Goal: Information Seeking & Learning: Learn about a topic

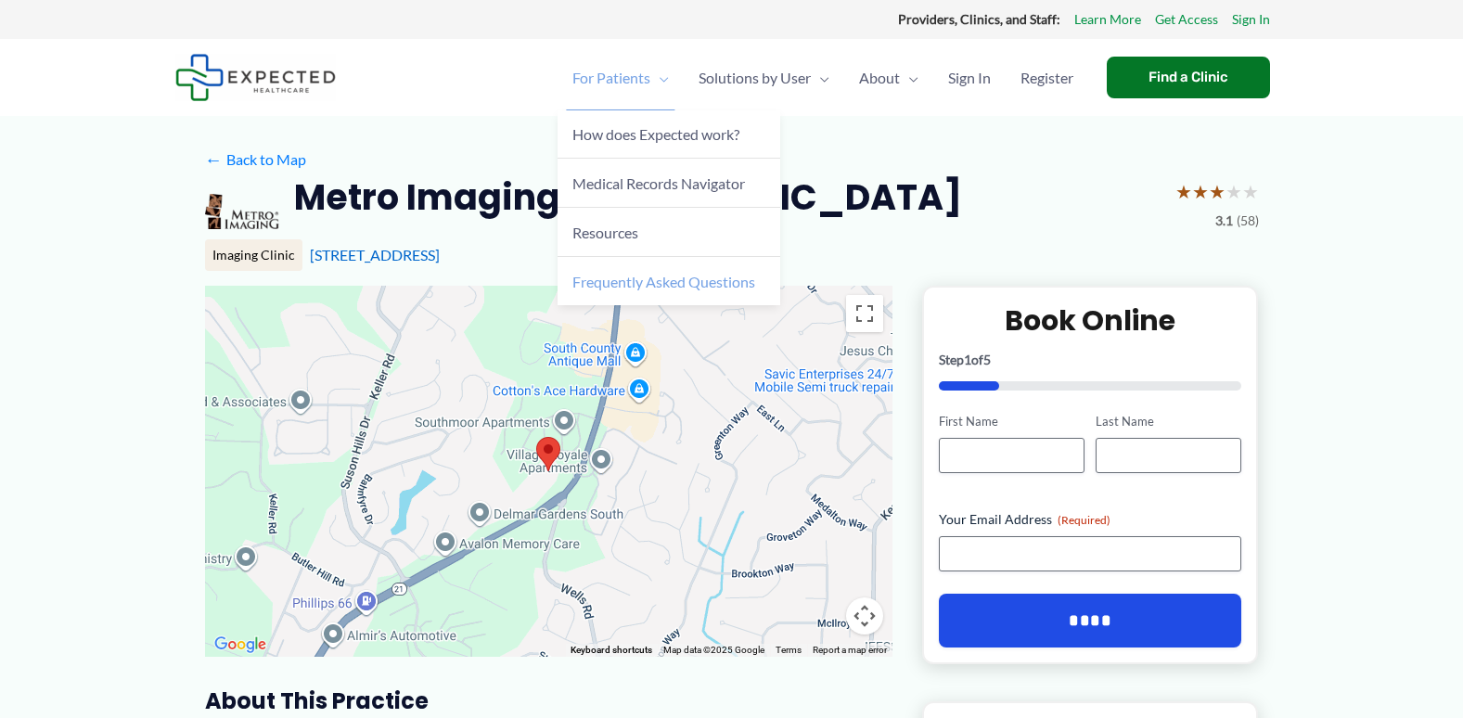
click at [625, 279] on span "Frequently Asked Questions" at bounding box center [663, 282] width 183 height 18
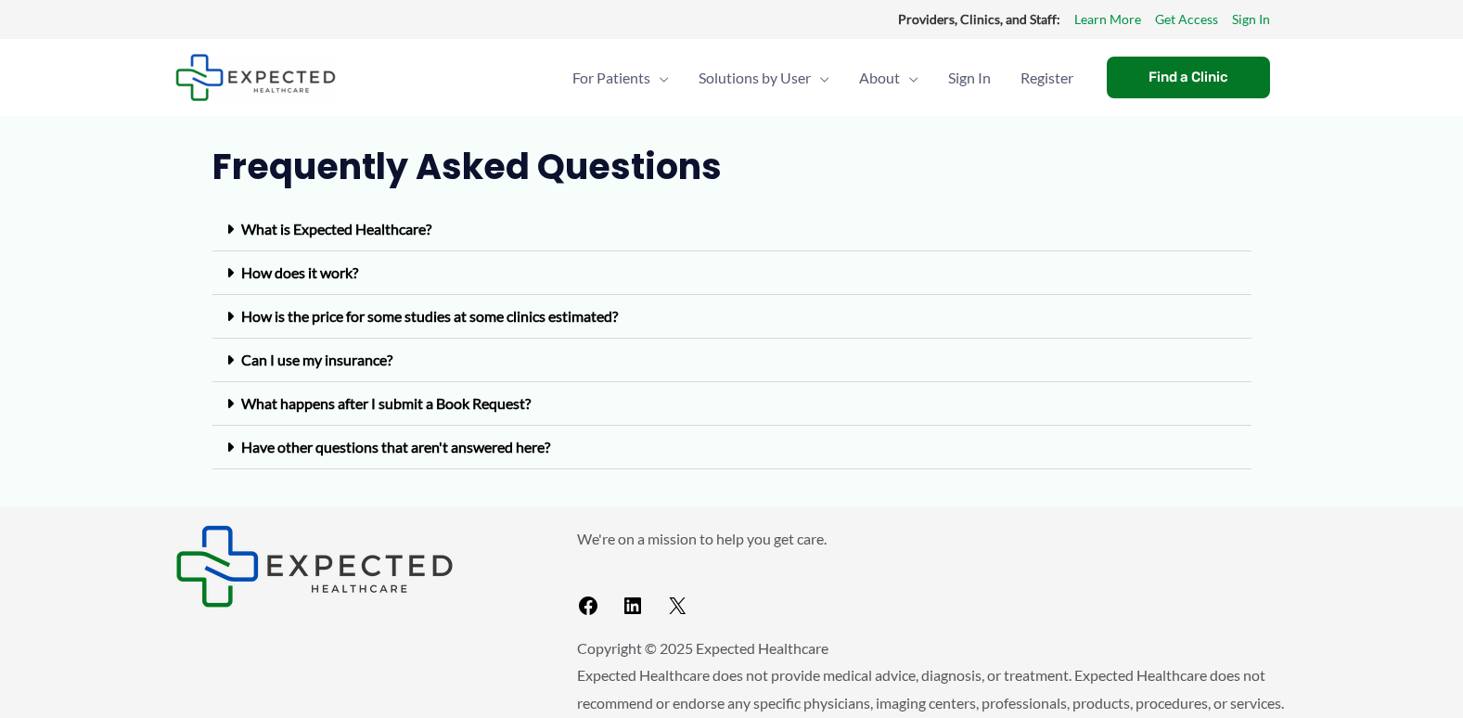
click at [408, 229] on link "What is Expected Healthcare?" at bounding box center [336, 229] width 190 height 18
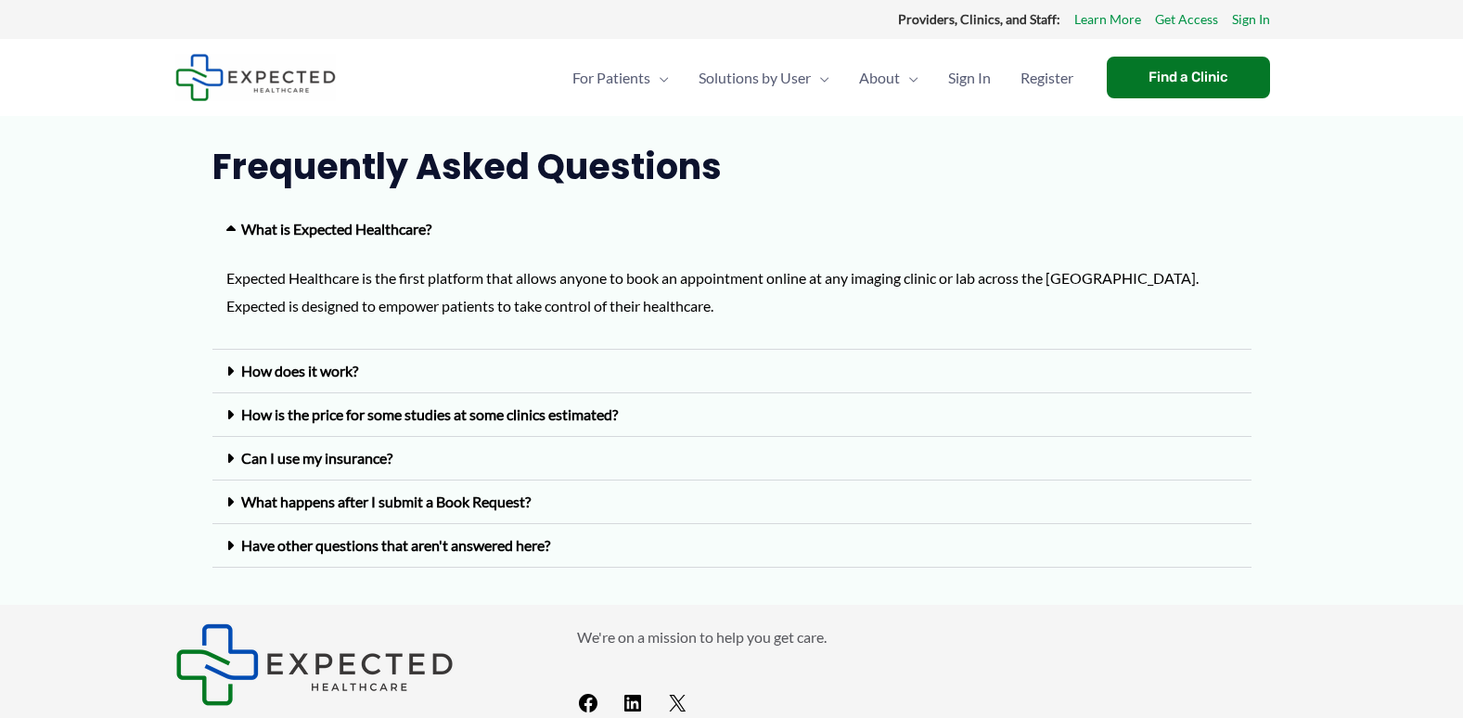
click at [339, 377] on link "How does it work?" at bounding box center [299, 371] width 117 height 18
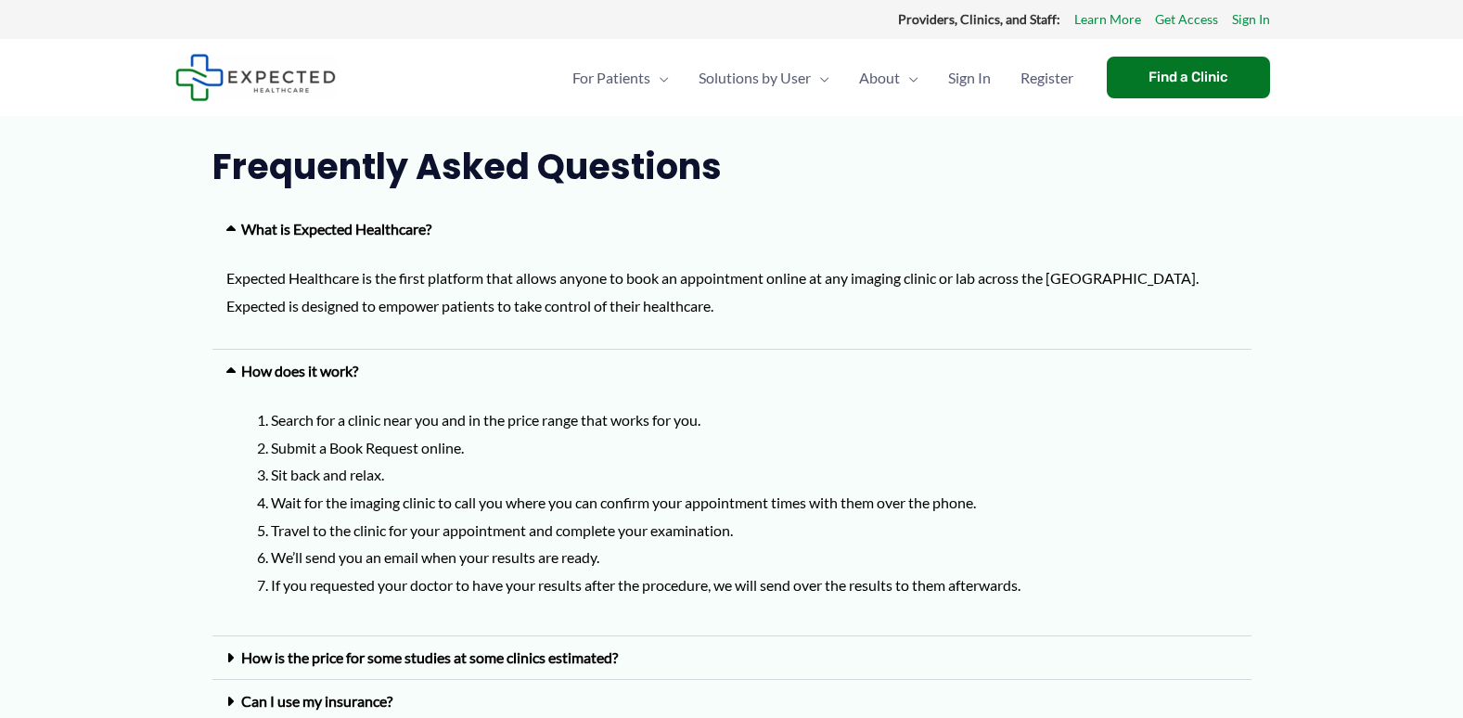
click at [388, 659] on link "How is the price for some studies at some clinics estimated?" at bounding box center [429, 657] width 377 height 18
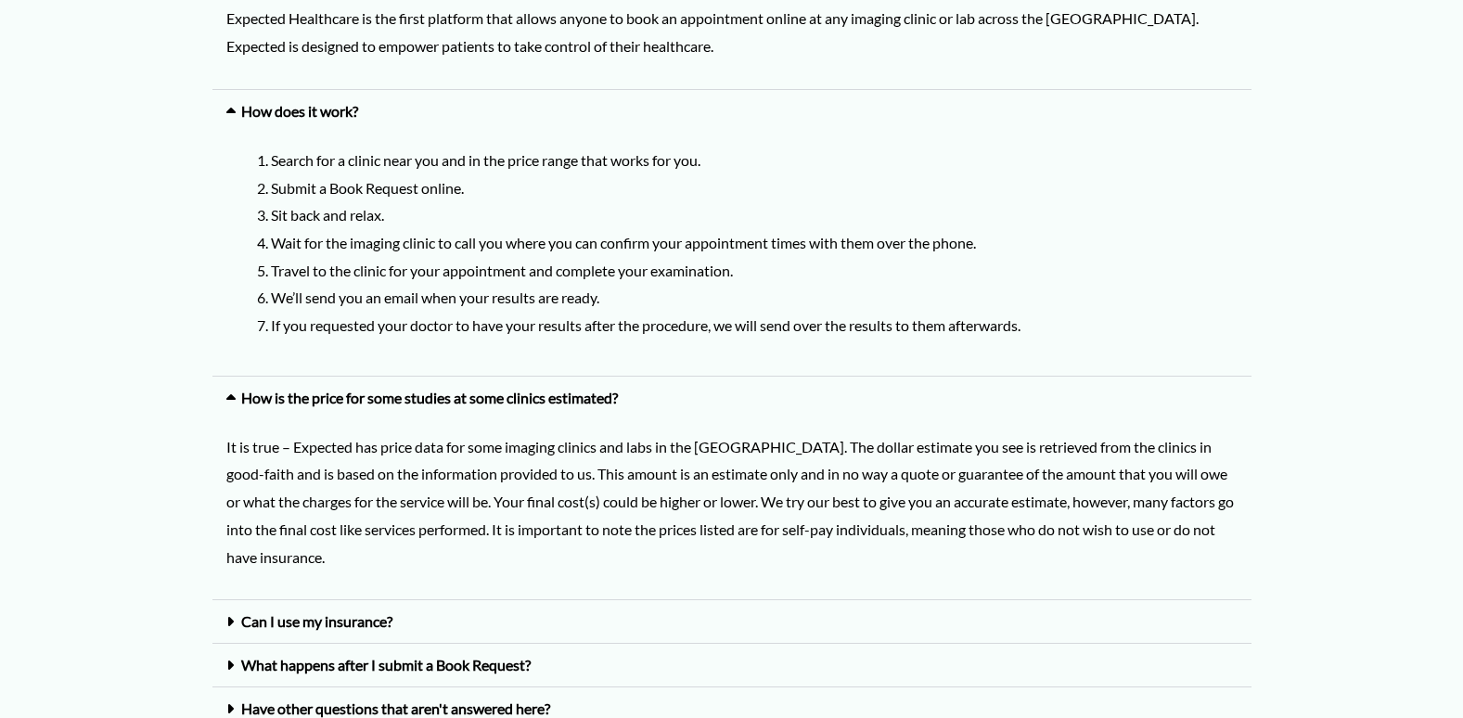
scroll to position [278, 0]
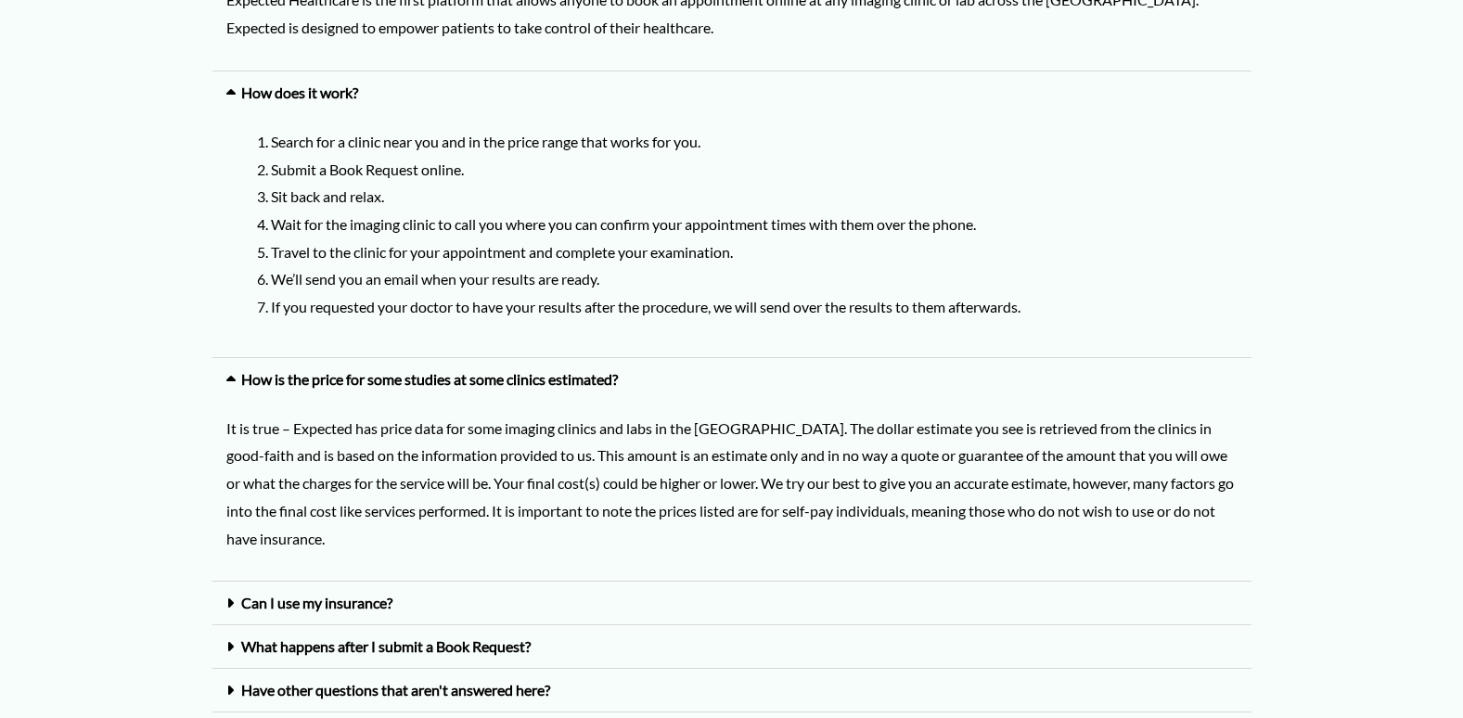
click at [366, 606] on link "Can I use my insurance?" at bounding box center [316, 603] width 151 height 18
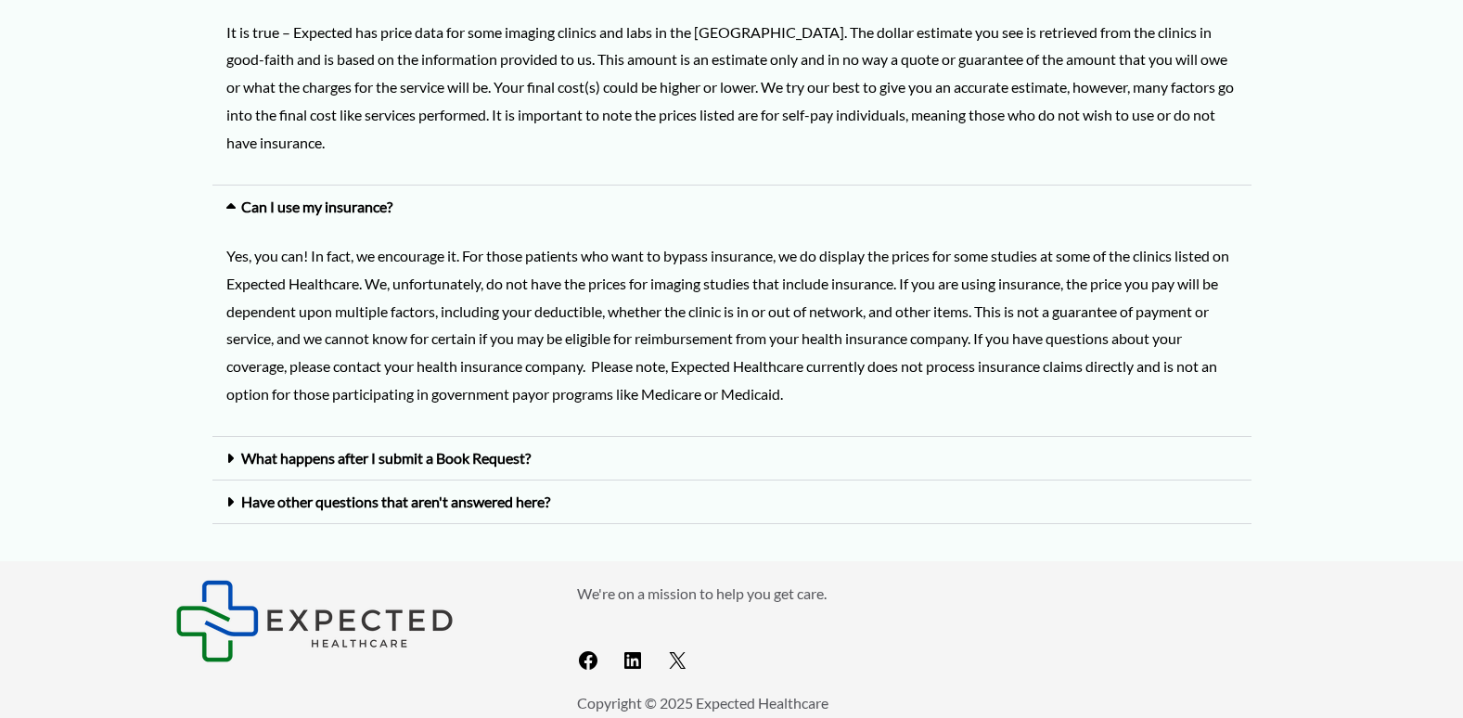
scroll to position [835, 0]
